Goal: Task Accomplishment & Management: Use online tool/utility

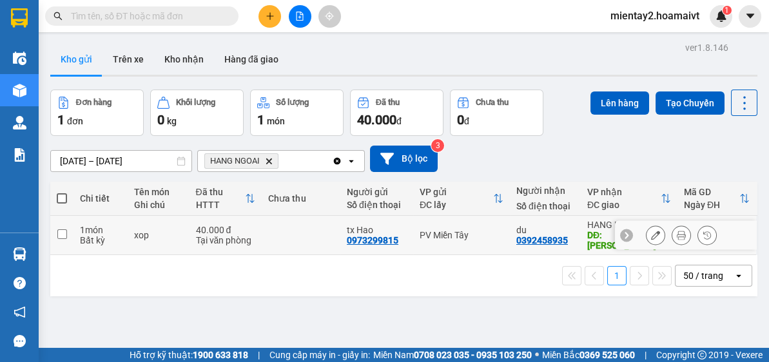
click at [262, 226] on td at bounding box center [301, 235] width 79 height 39
checkbox input "true"
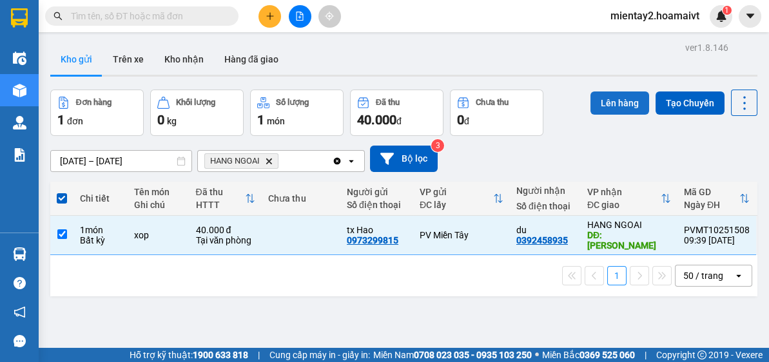
click at [626, 107] on button "Lên hàng" at bounding box center [620, 103] width 59 height 23
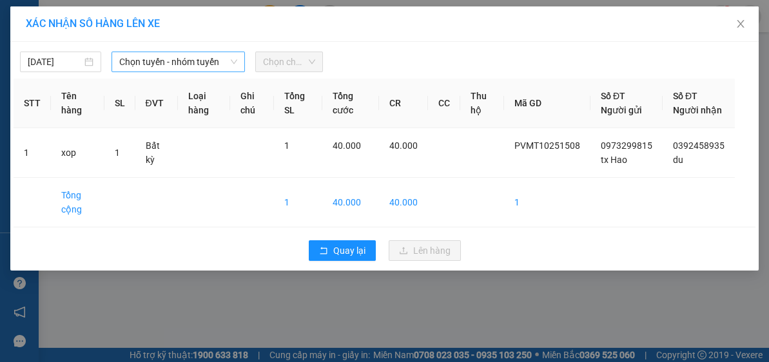
click at [152, 59] on span "Chọn tuyến - nhóm tuyến" at bounding box center [178, 61] width 118 height 19
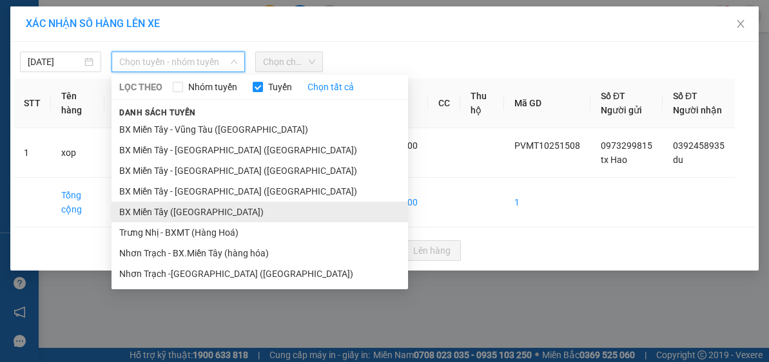
click at [197, 209] on li "BX Miền Tây (Hàng Ngoài)" at bounding box center [260, 212] width 297 height 21
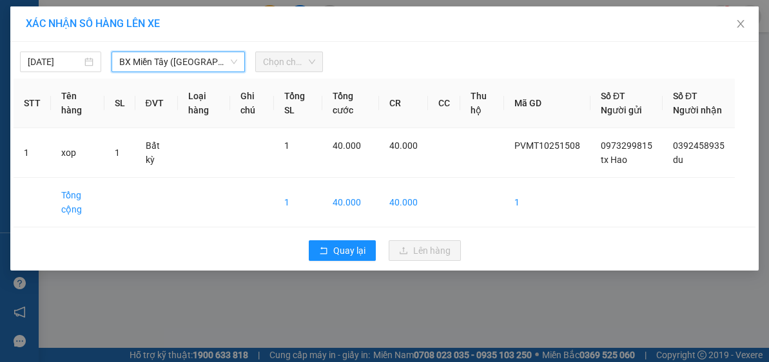
click at [282, 66] on span "Chọn chuyến" at bounding box center [289, 61] width 53 height 19
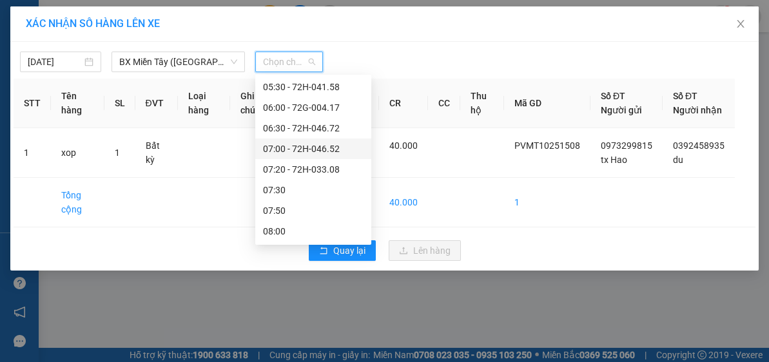
scroll to position [155, 0]
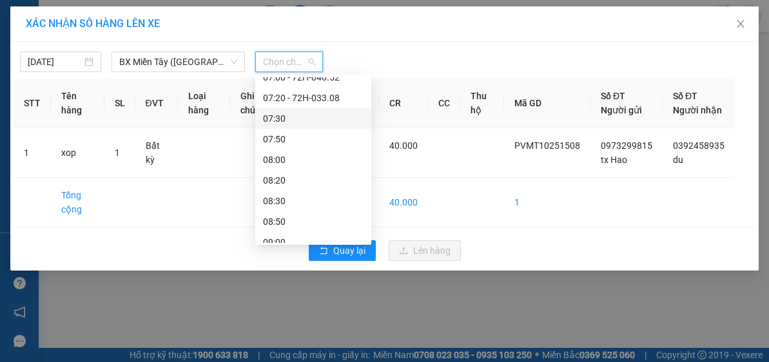
click at [314, 121] on div "07:30" at bounding box center [313, 119] width 101 height 14
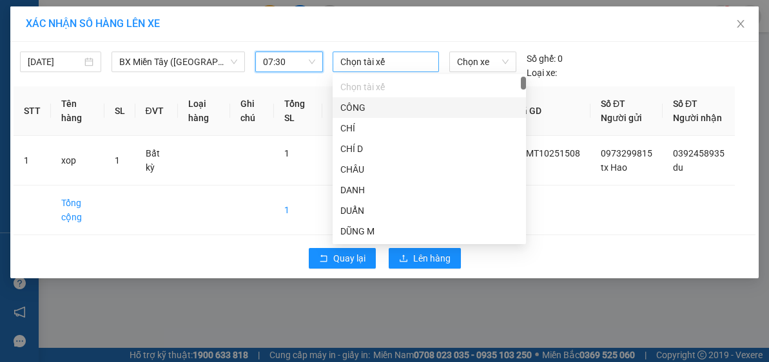
click at [369, 57] on div at bounding box center [386, 61] width 100 height 15
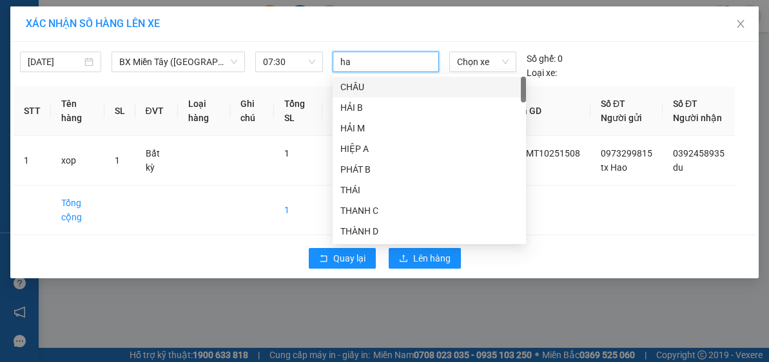
type input "hao"
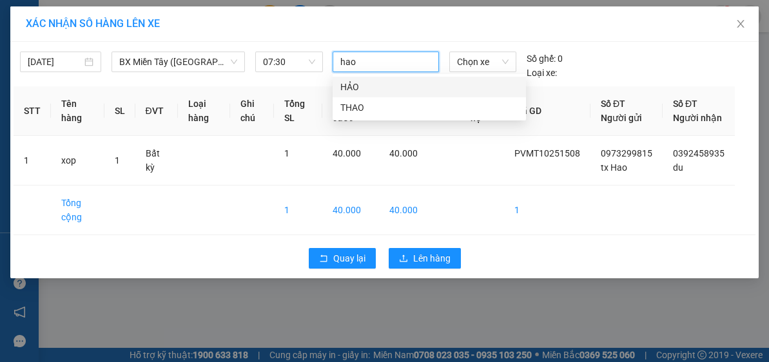
click at [366, 83] on div "HẢO" at bounding box center [429, 87] width 178 height 14
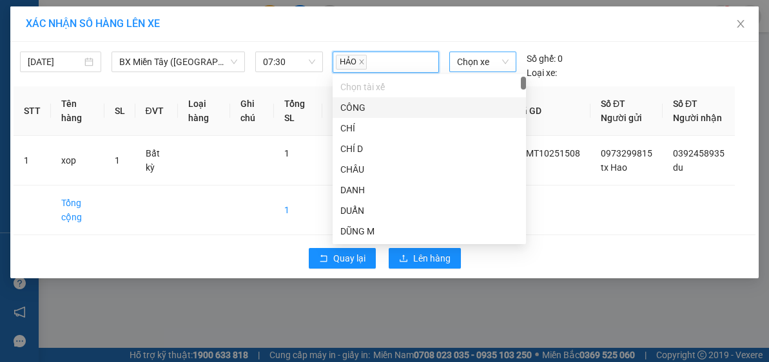
click at [466, 62] on span "Chọn xe" at bounding box center [483, 61] width 52 height 19
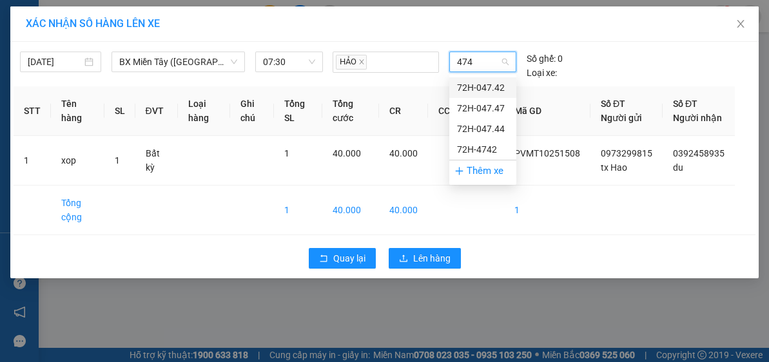
type input "4747"
click at [478, 79] on div "72H-047.47" at bounding box center [482, 87] width 67 height 21
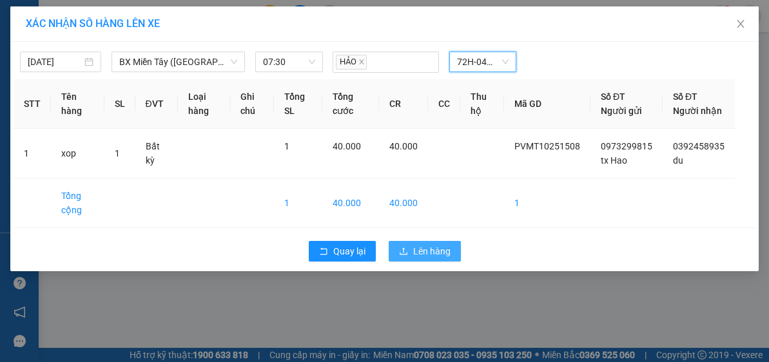
click at [433, 259] on span "Lên hàng" at bounding box center [431, 251] width 37 height 14
